Goal: Transaction & Acquisition: Purchase product/service

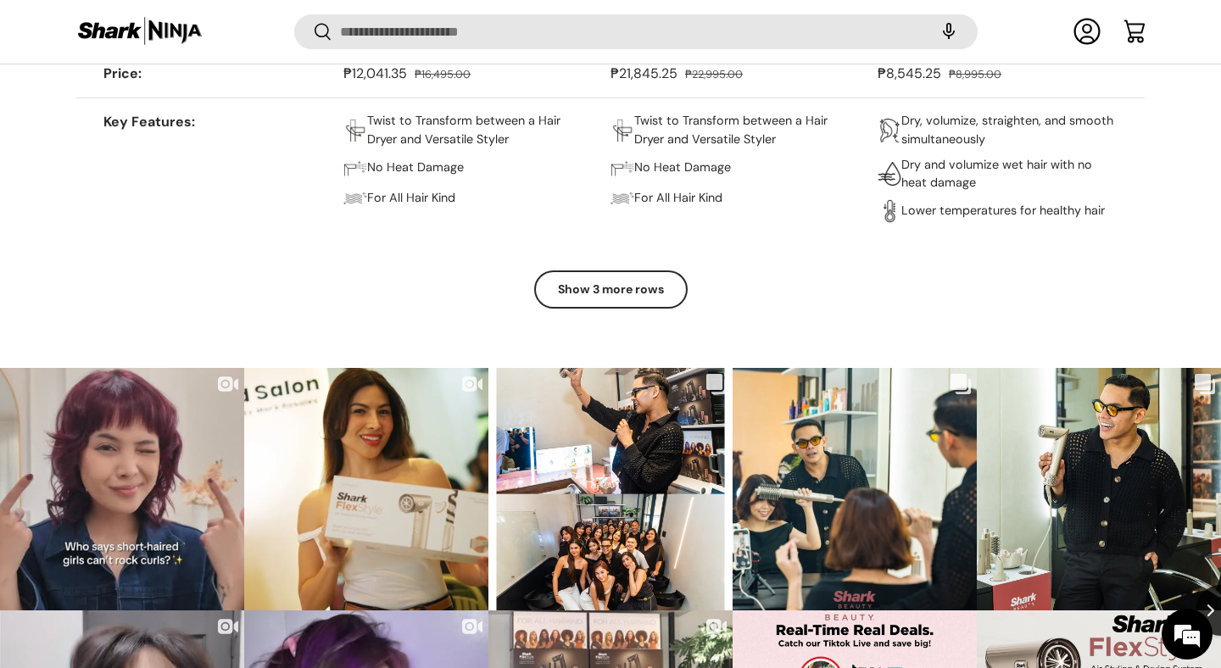
click at [633, 290] on button "Show 3 more rows" at bounding box center [611, 290] width 154 height 38
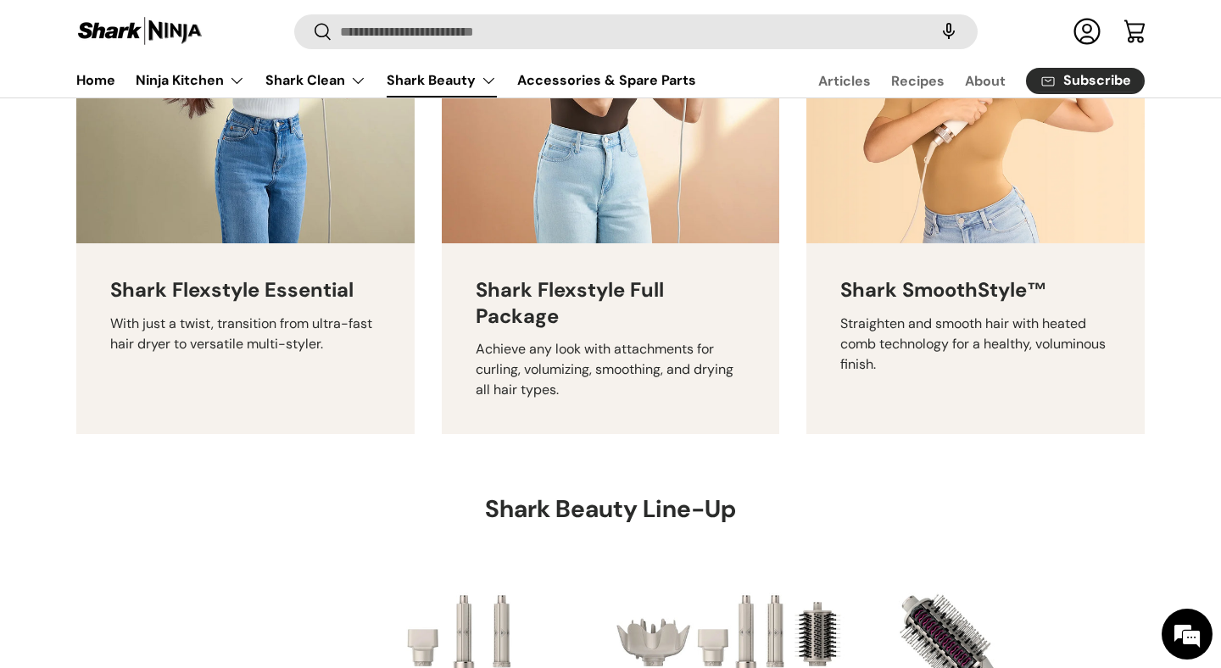
scroll to position [763, 0]
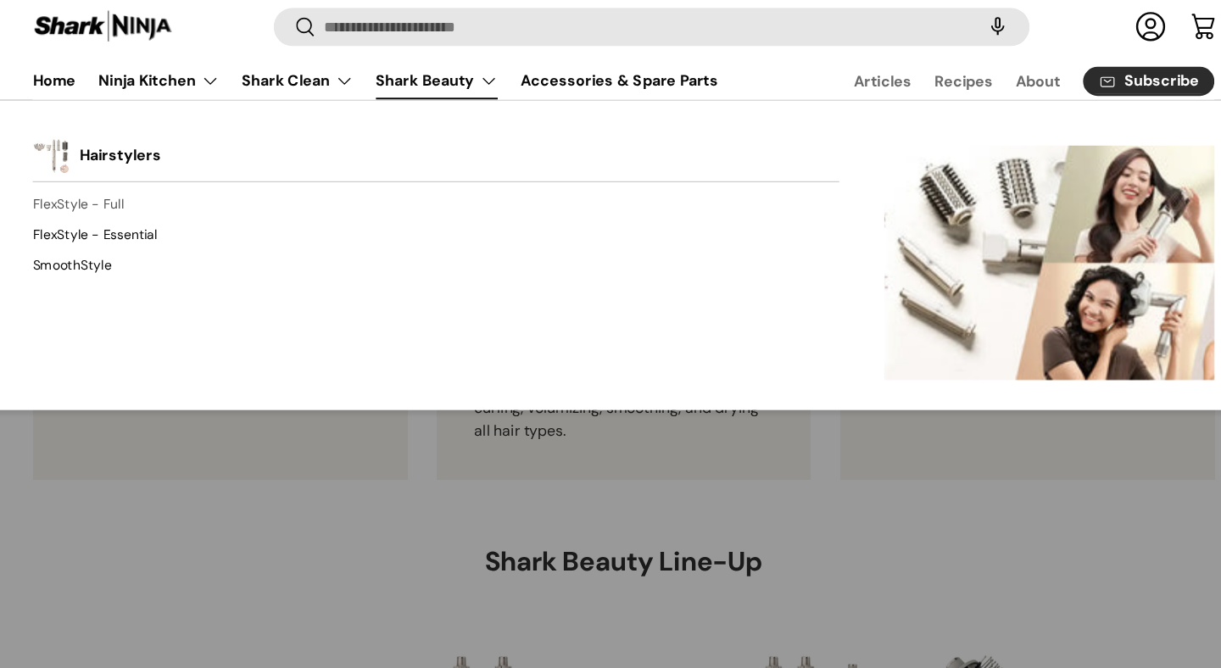
click at [115, 187] on link "FlexStyle - Full" at bounding box center [441, 192] width 730 height 27
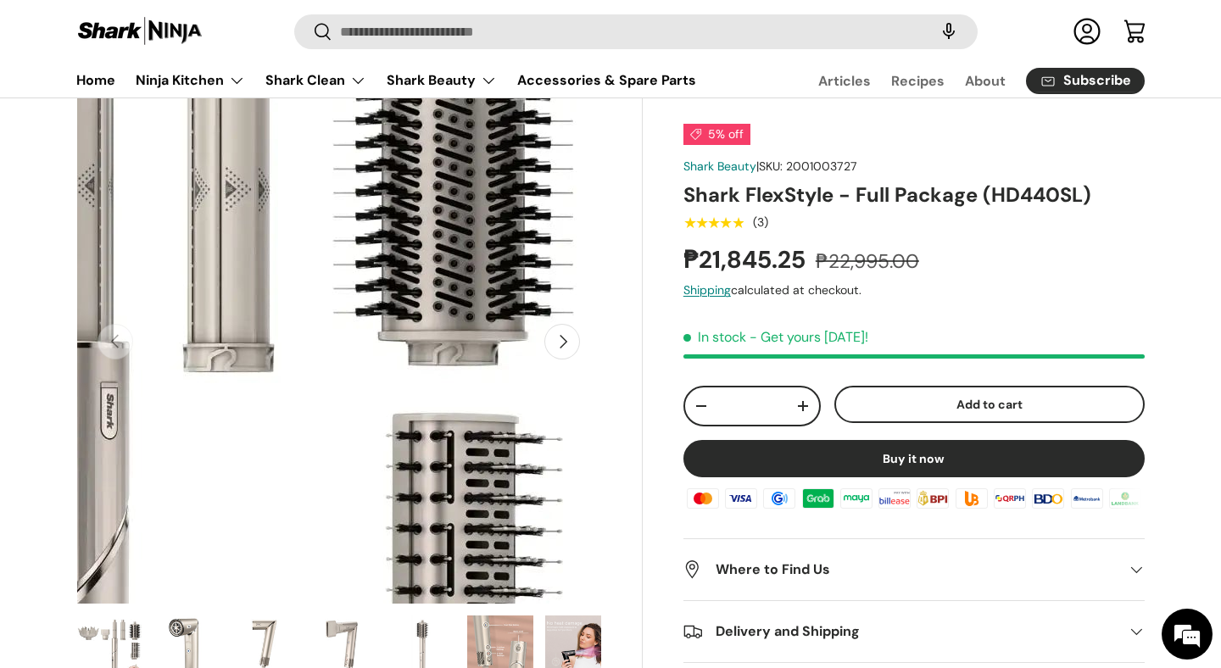
scroll to position [65, 0]
